Goal: Information Seeking & Learning: Understand process/instructions

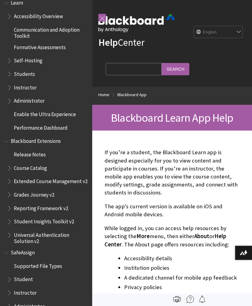
scroll to position [532, 0]
click at [50, 190] on span "Grades Journey v2" at bounding box center [34, 194] width 41 height 8
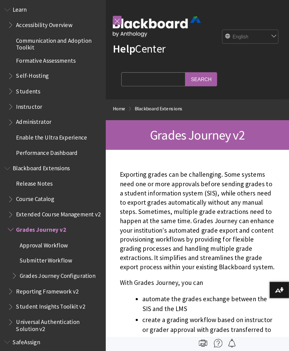
scroll to position [527, 0]
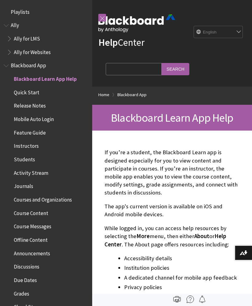
scroll to position [64, 0]
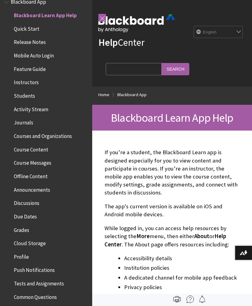
click at [18, 25] on span "Quick Start" at bounding box center [27, 28] width 26 height 8
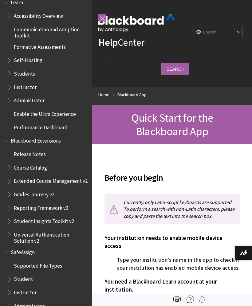
scroll to position [532, 0]
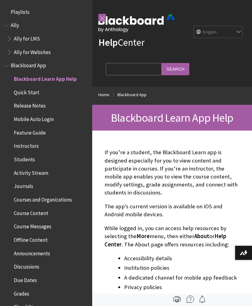
scroll to position [64, 0]
